Goal: Communication & Community: Connect with others

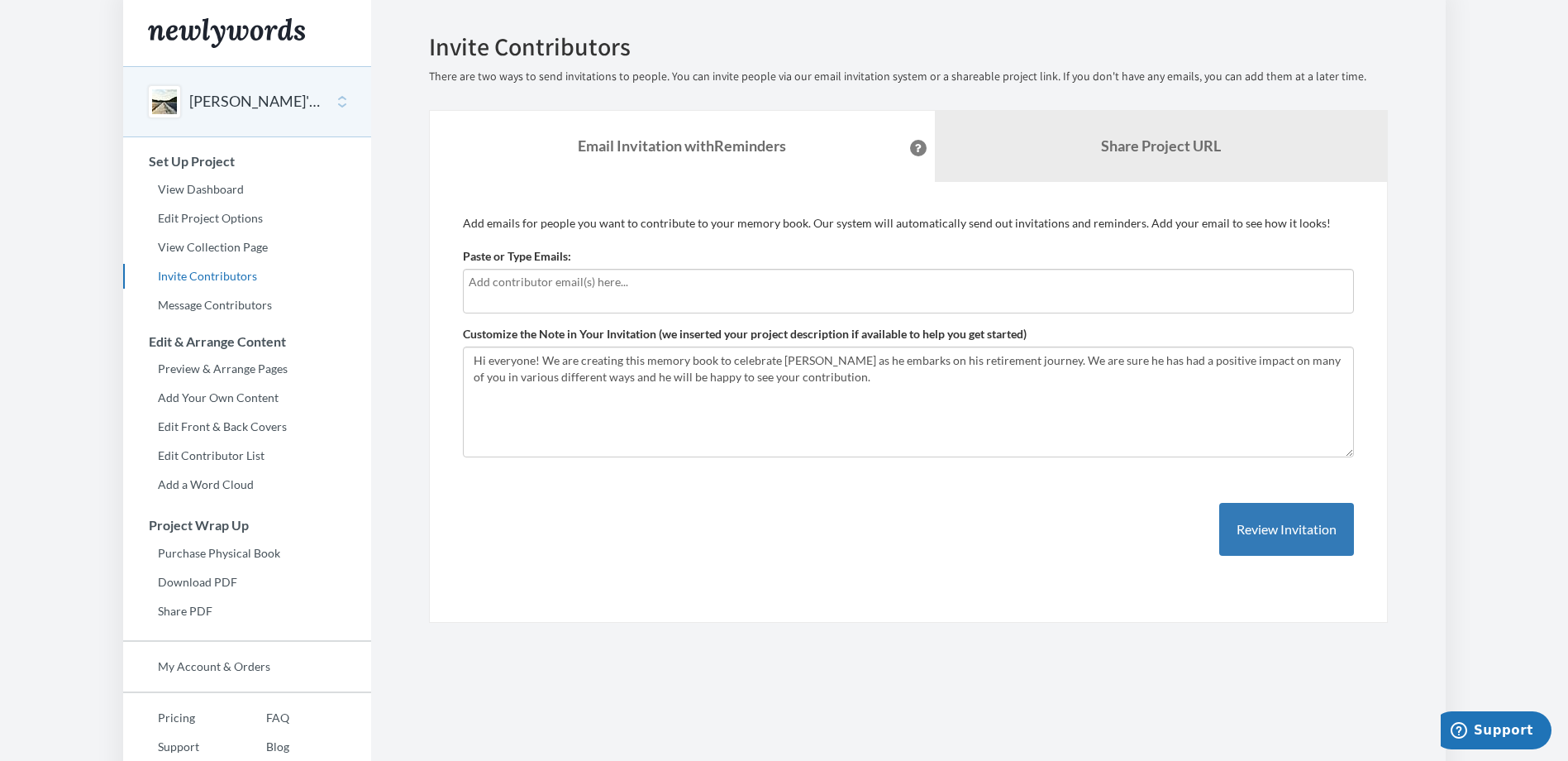
click at [677, 284] on input "text" at bounding box center [908, 282] width 880 height 18
type input "[PERSON_NAME][EMAIL_ADDRESS][DOMAIN_NAME]"
click at [1313, 528] on button "Review Invitation" at bounding box center [1287, 529] width 135 height 53
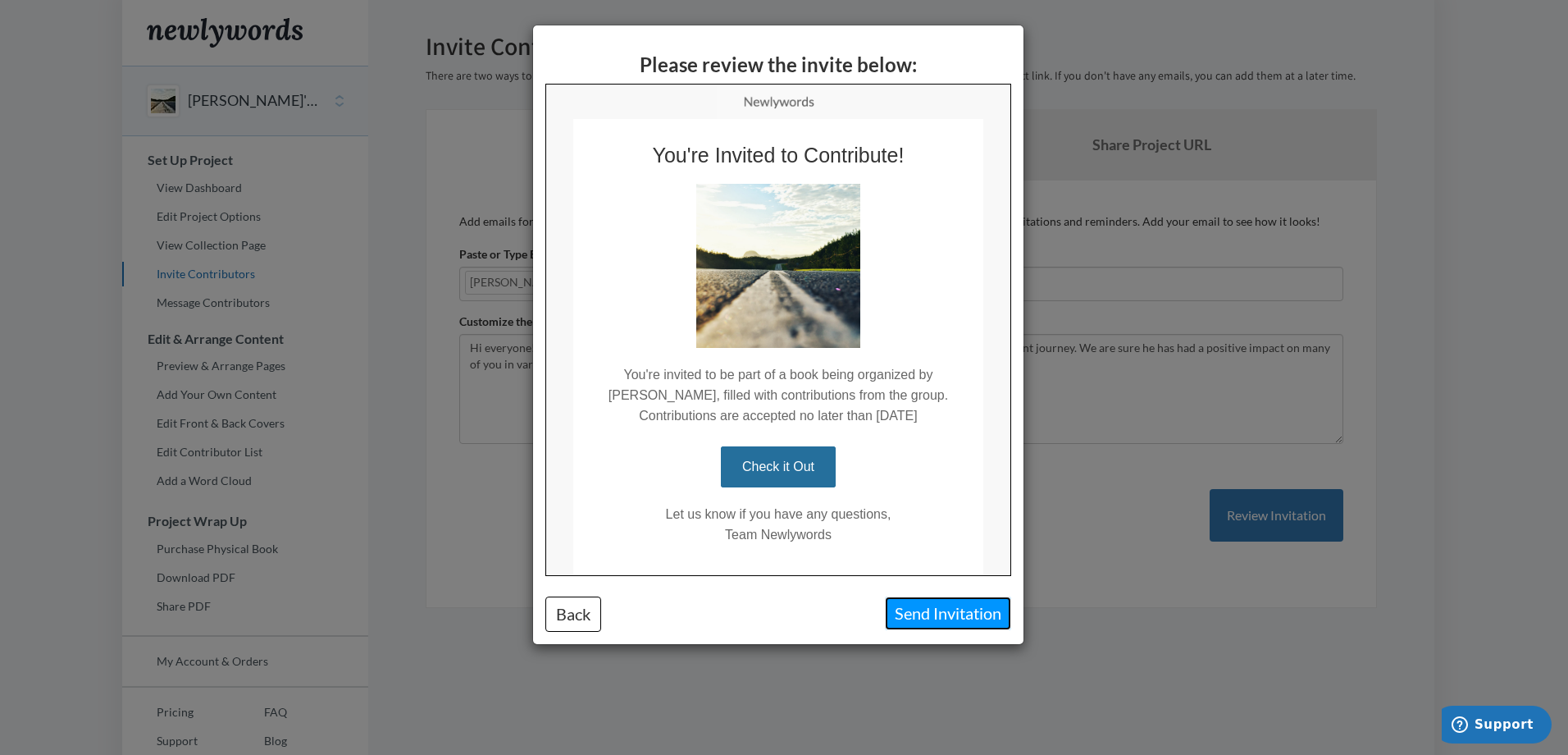
click at [924, 614] on button "Send Invitation" at bounding box center [948, 613] width 126 height 34
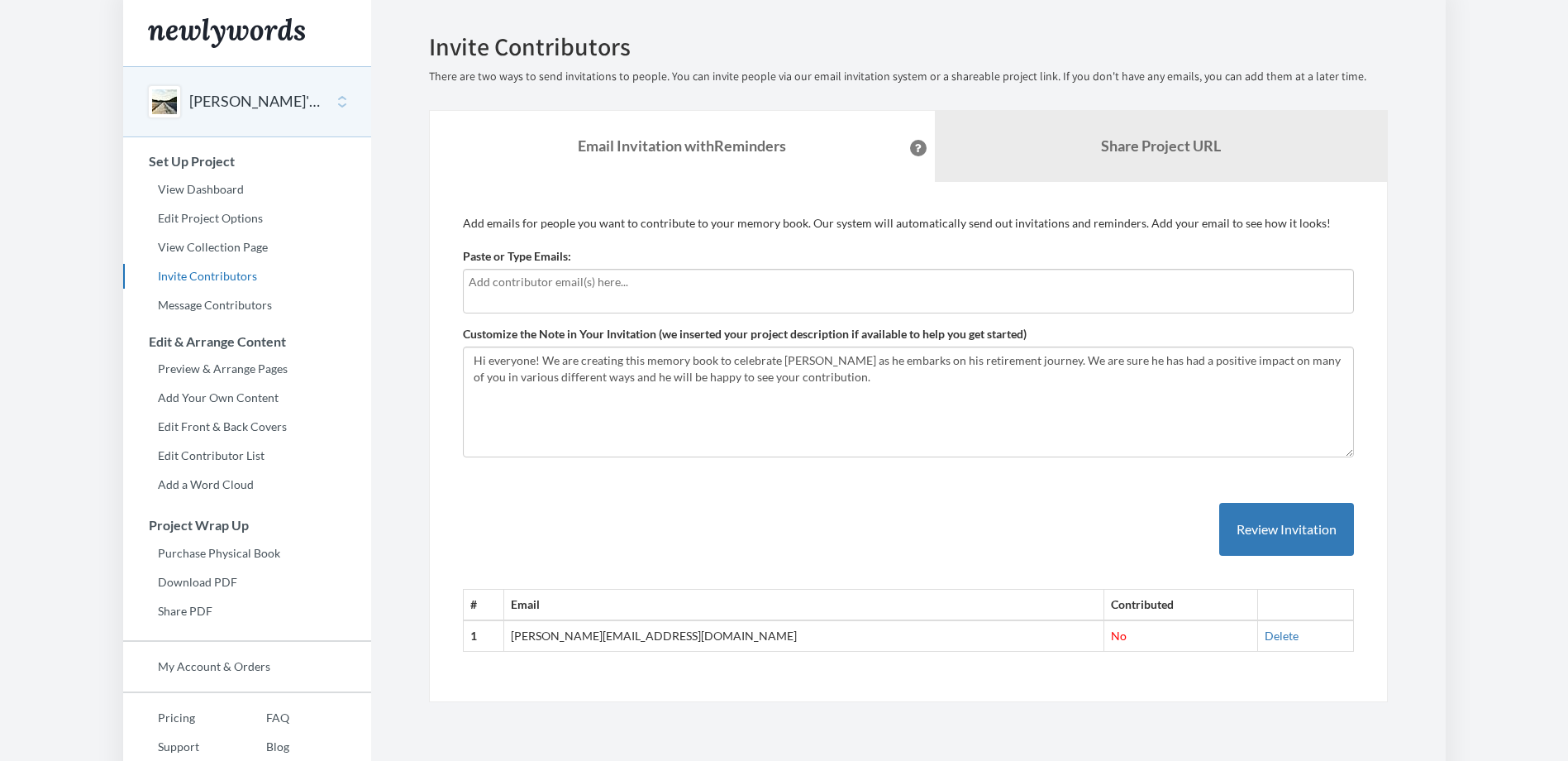
click at [660, 288] on input "text" at bounding box center [908, 282] width 880 height 18
type input "[PERSON_NAME][EMAIL_ADDRESS][DOMAIN_NAME]"
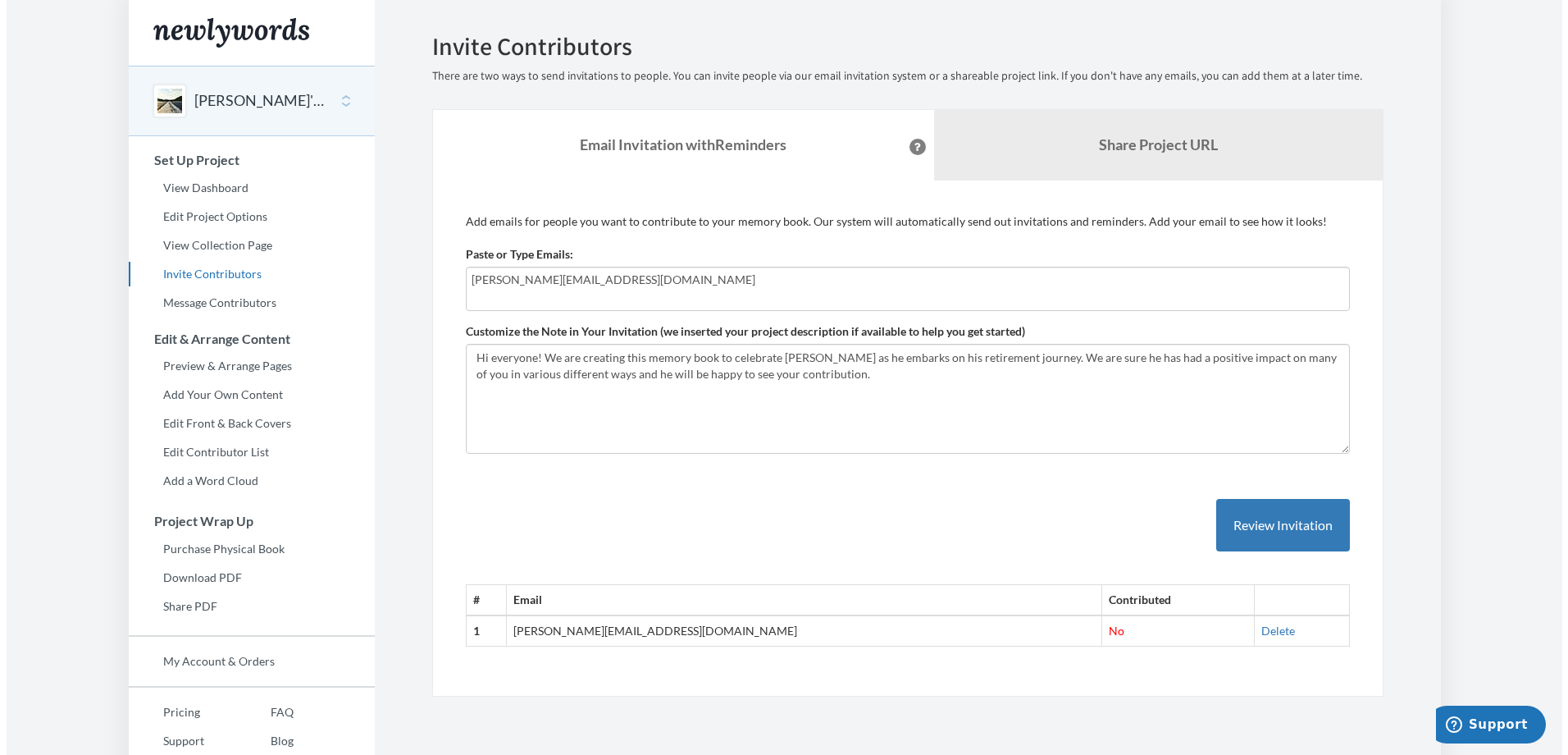
scroll to position [60, 0]
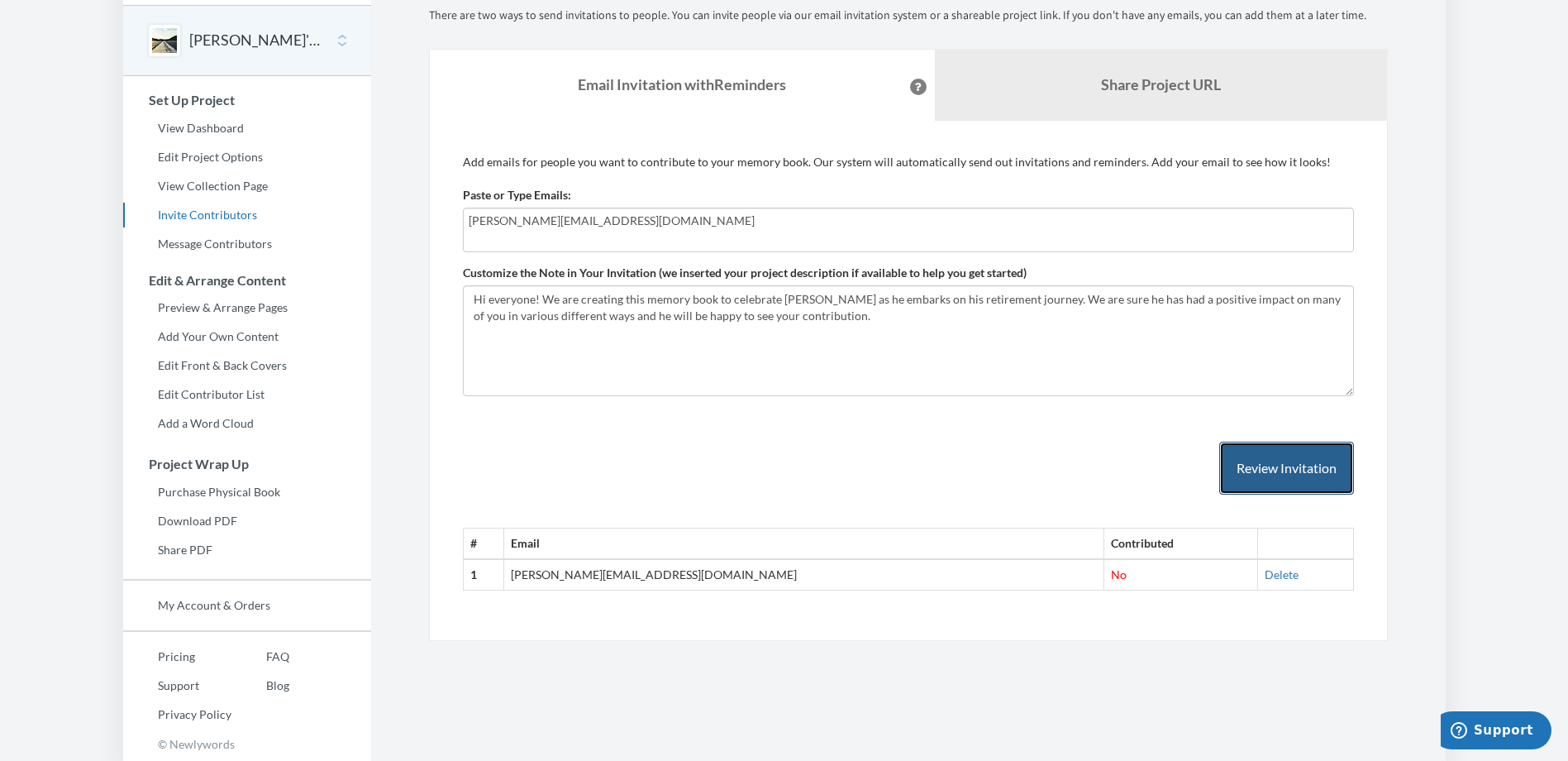
click at [1278, 469] on button "Review Invitation" at bounding box center [1287, 468] width 135 height 53
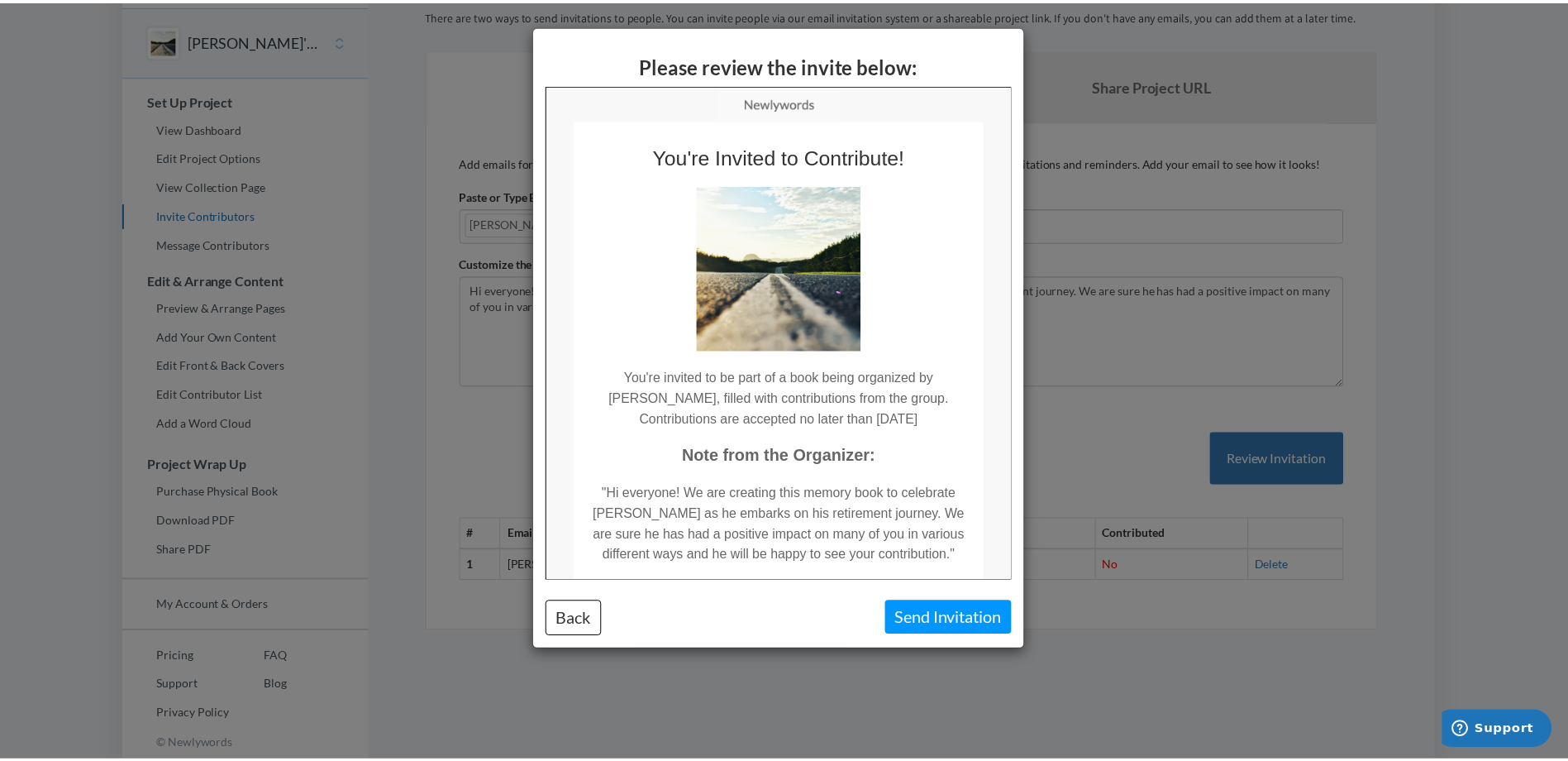
scroll to position [0, 0]
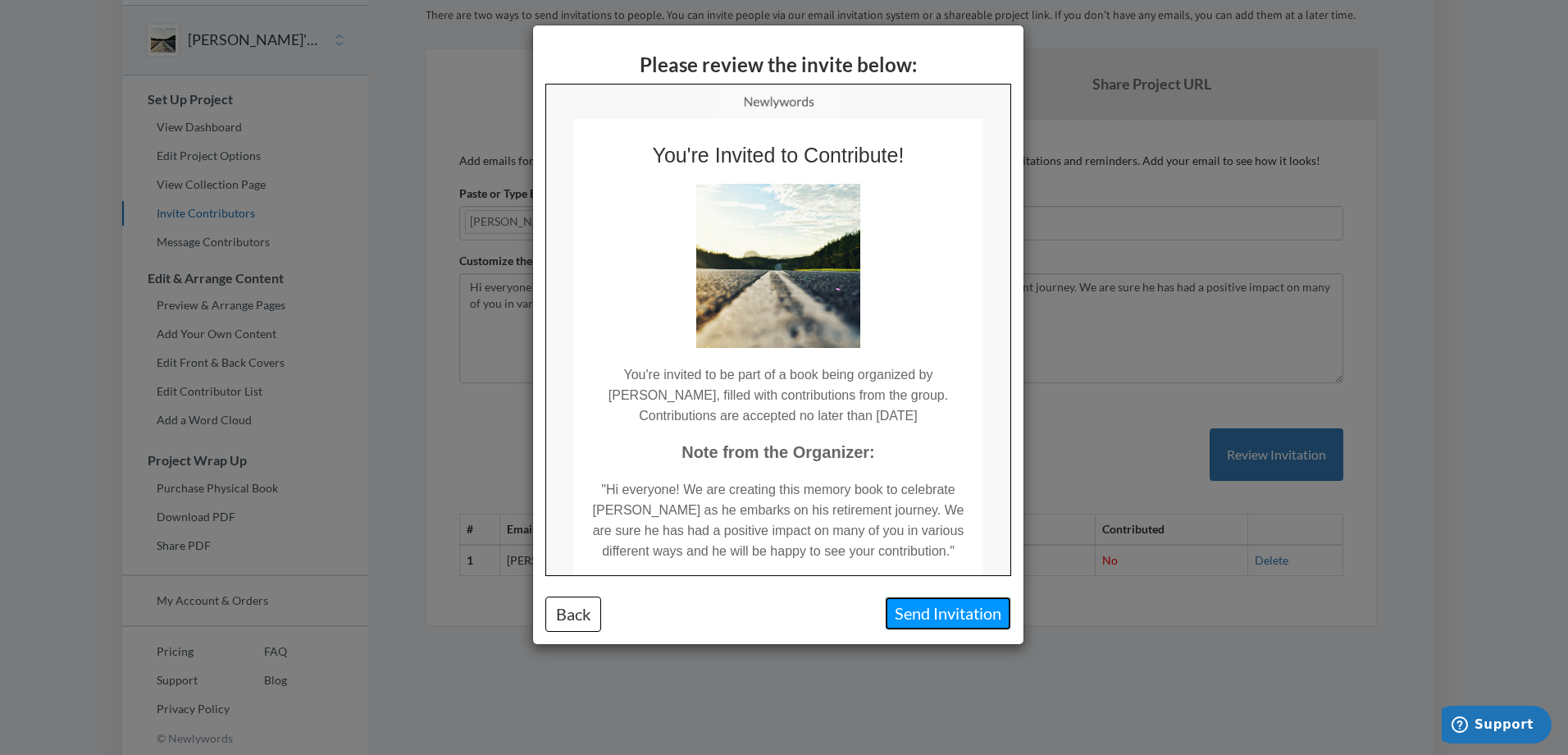
click at [935, 617] on button "Send Invitation" at bounding box center [948, 613] width 126 height 34
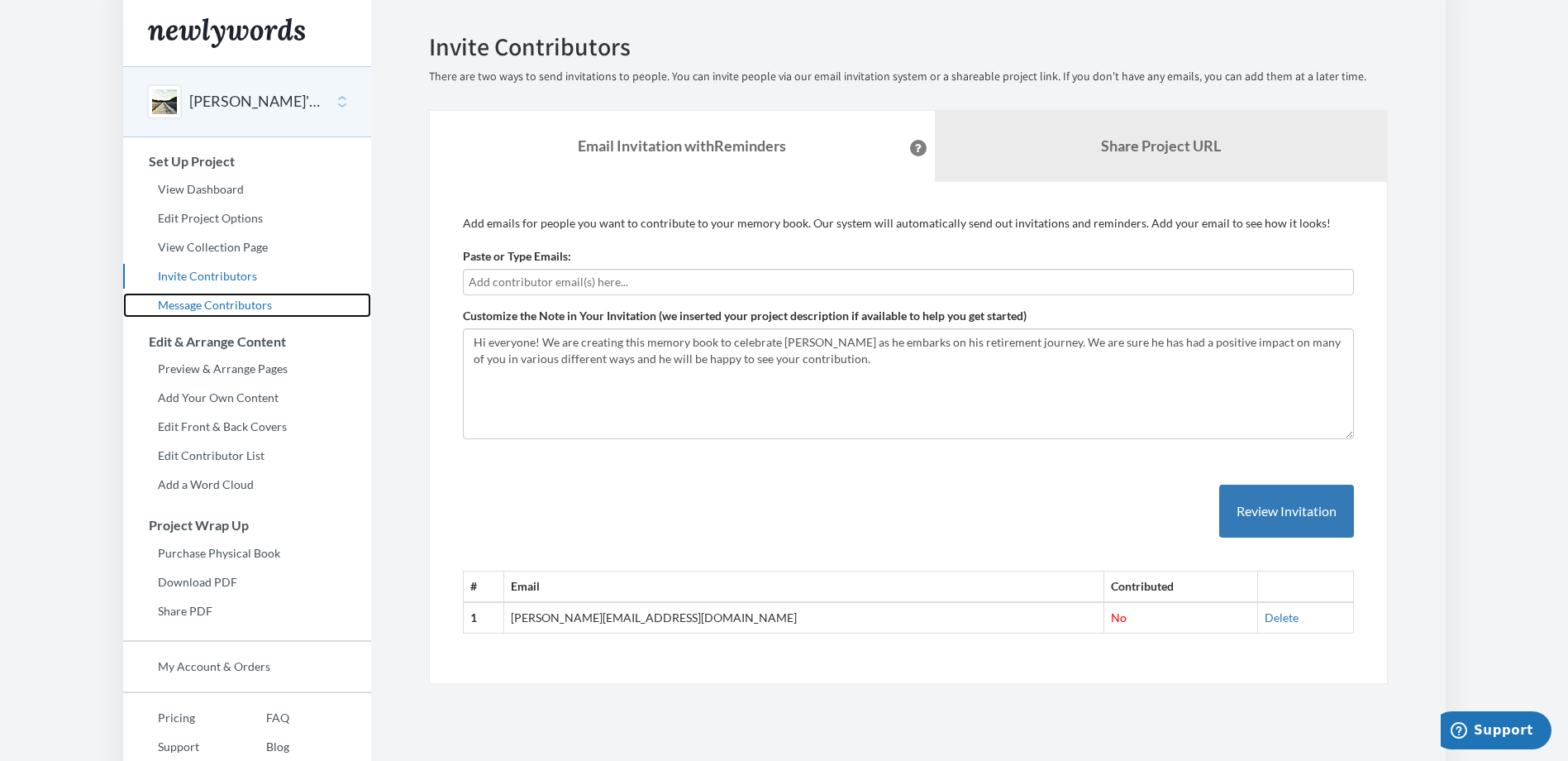
click at [201, 309] on link "Message Contributors" at bounding box center [246, 305] width 248 height 25
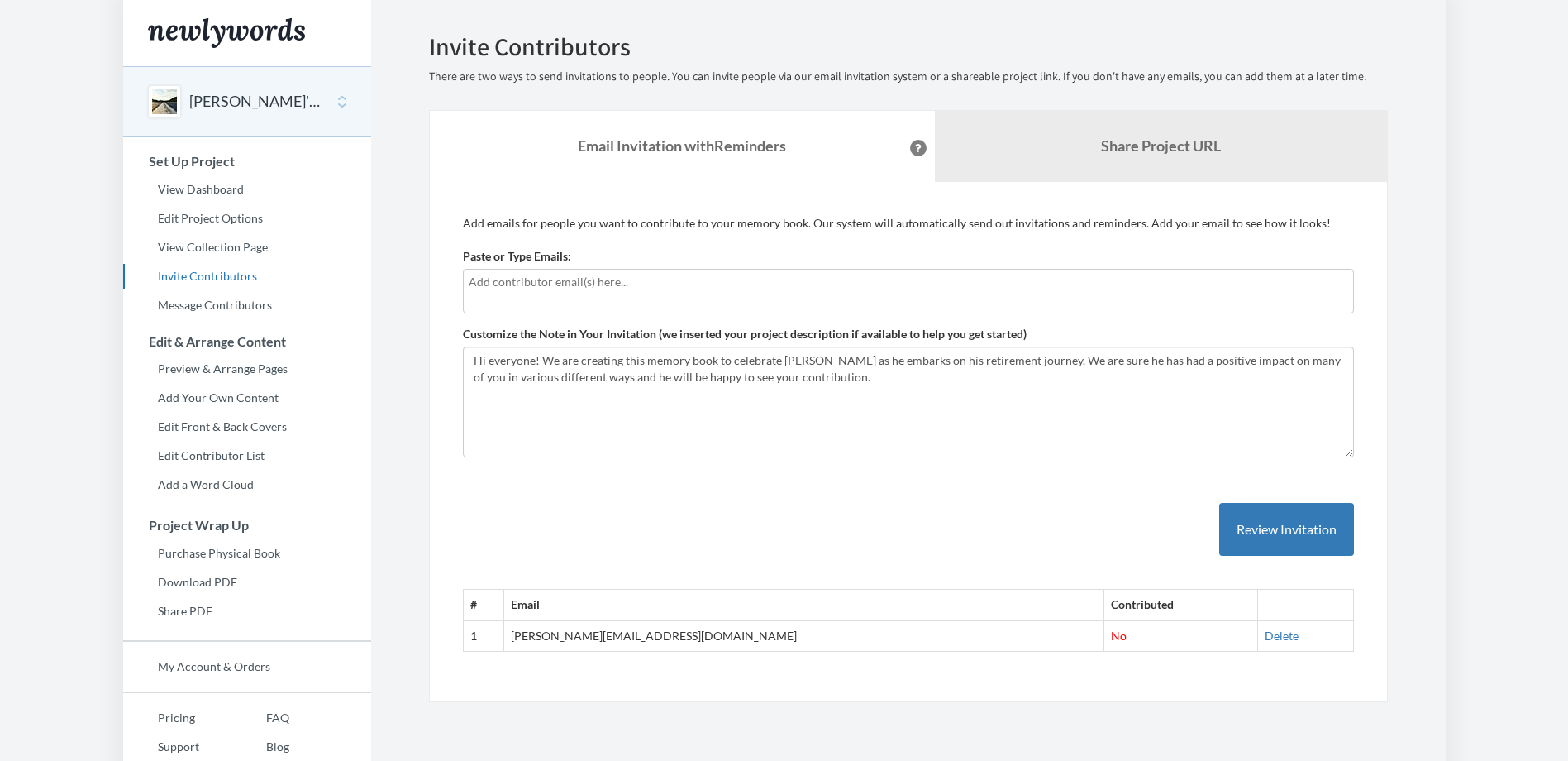
click at [648, 302] on div at bounding box center [908, 290] width 891 height 45
click at [814, 287] on input "text" at bounding box center [908, 282] width 880 height 18
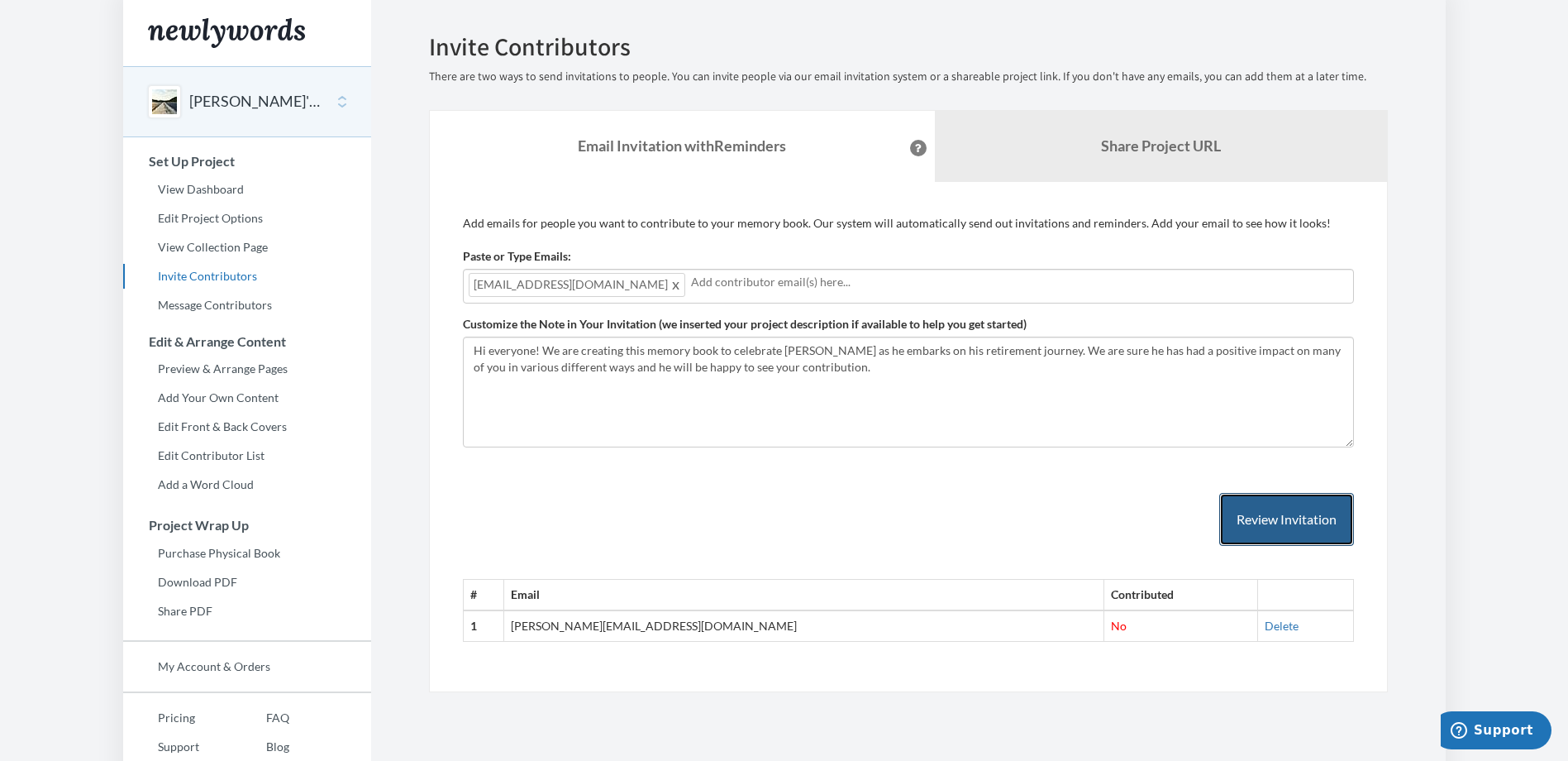
click at [1287, 509] on button "Review Invitation" at bounding box center [1287, 519] width 135 height 53
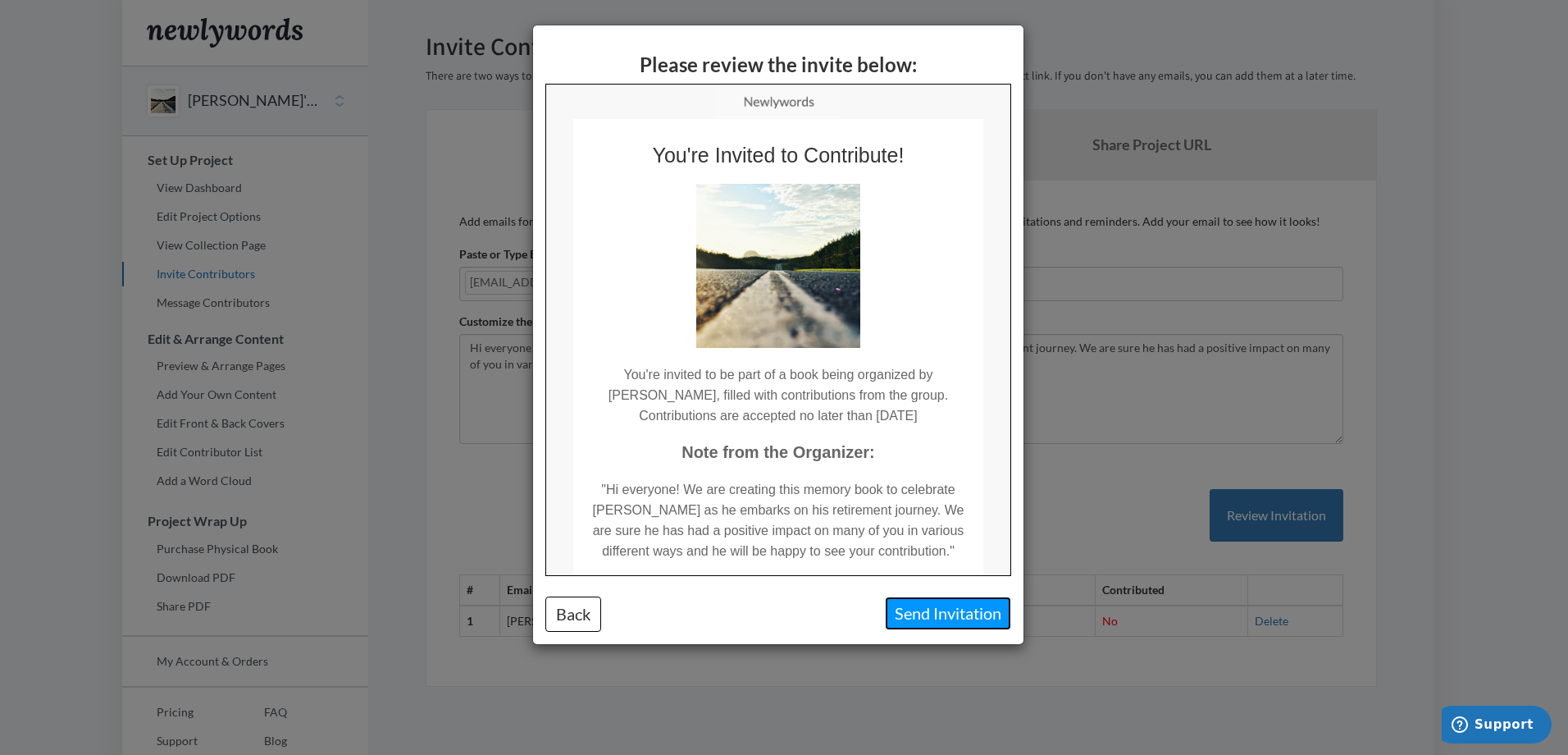
click at [955, 613] on button "Send Invitation" at bounding box center [948, 613] width 126 height 34
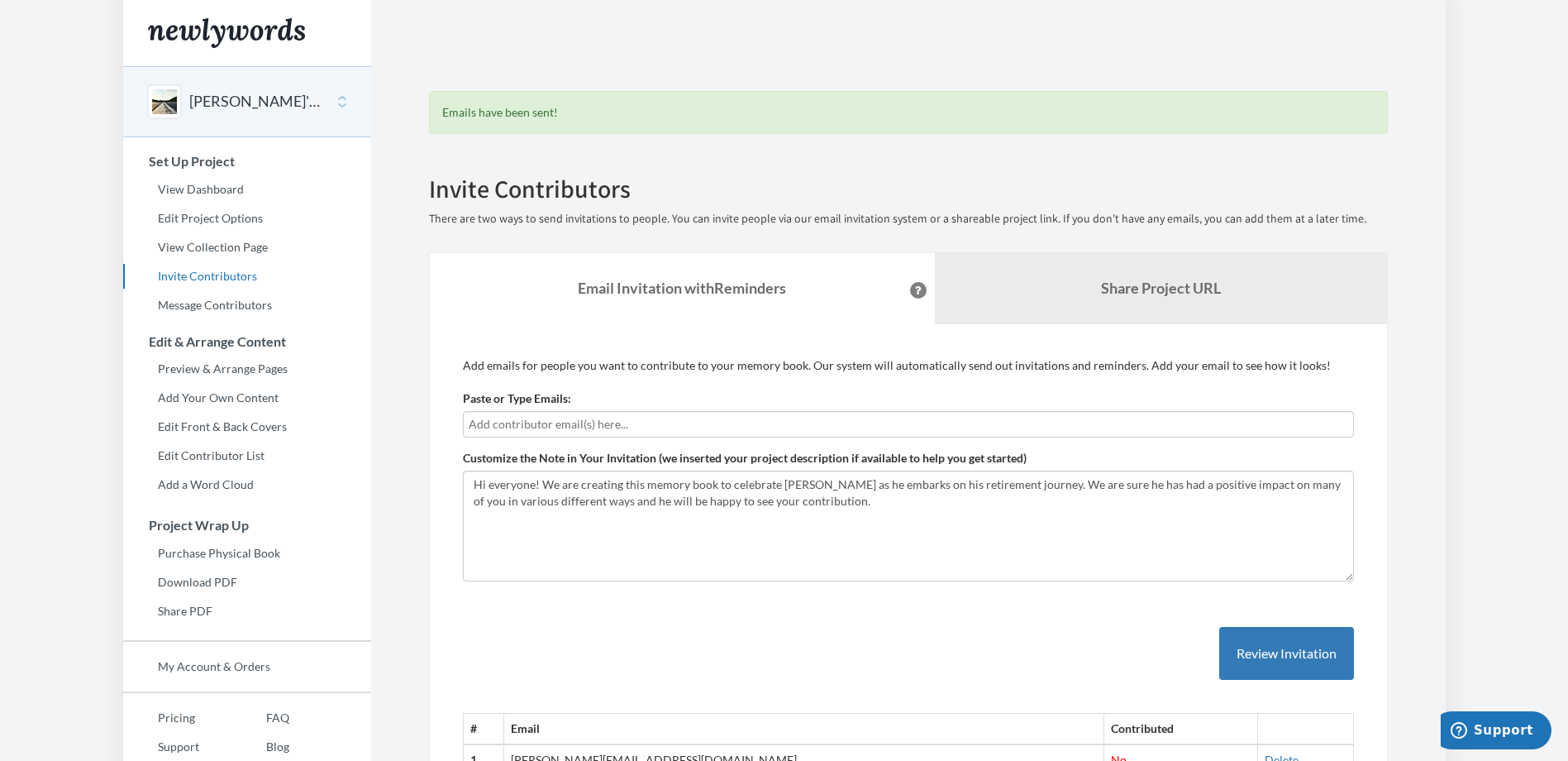
click at [962, 618] on div "# Email Contributed 1 antoniya.angelova@jotun.com No Delete 2 talha.tariq@jotun…" at bounding box center [908, 700] width 891 height 213
